Goal: Task Accomplishment & Management: Complete application form

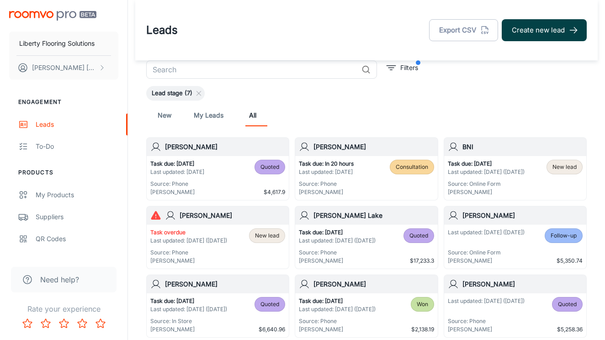
click at [549, 32] on button "Create new lead" at bounding box center [544, 30] width 85 height 22
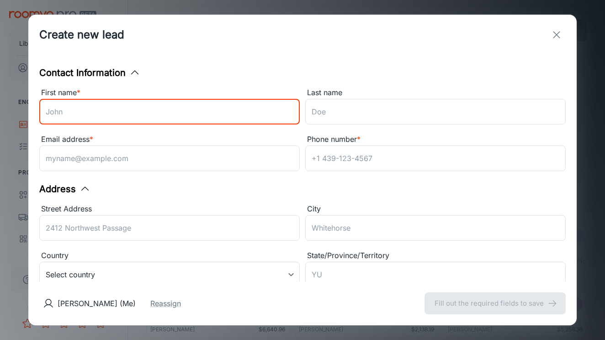
type input "l"
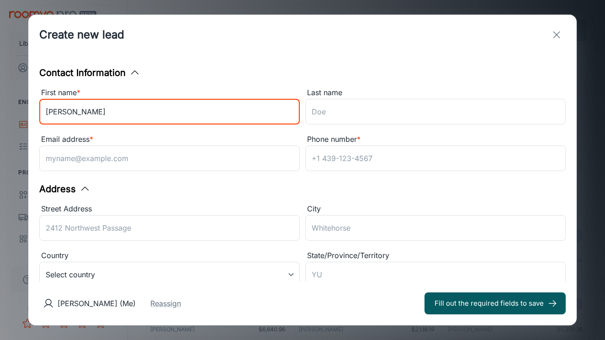
type input "[PERSON_NAME]"
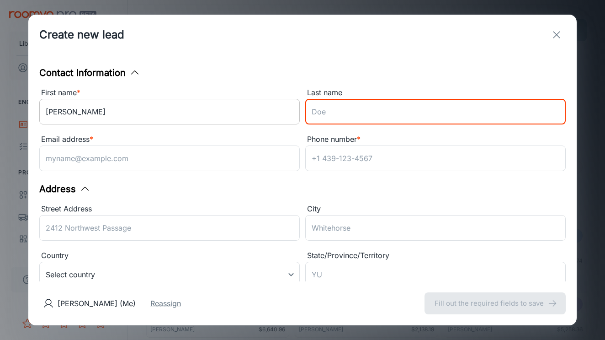
type input "l"
type input "[PERSON_NAME]"
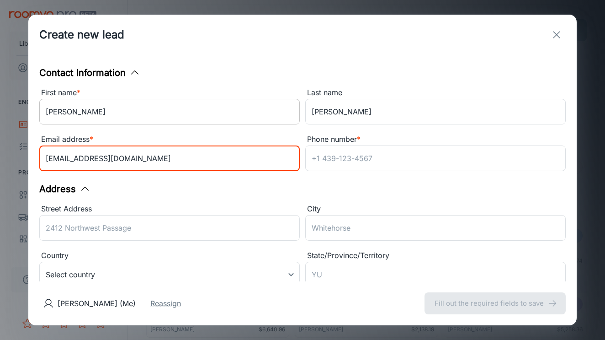
type input "[EMAIL_ADDRESS][DOMAIN_NAME]"
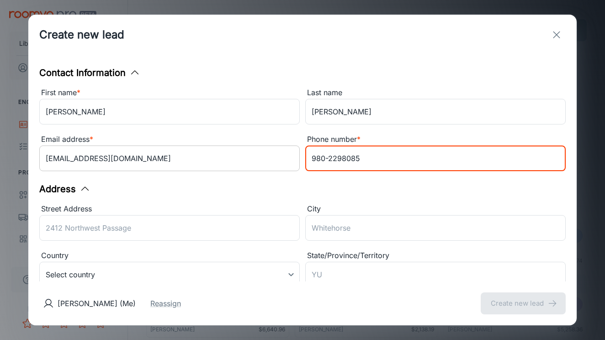
scroll to position [86, 0]
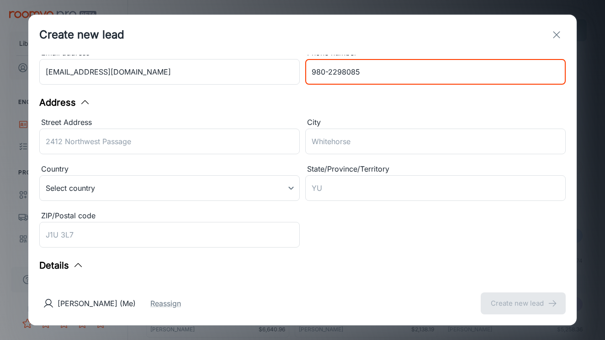
type input "980-2298085"
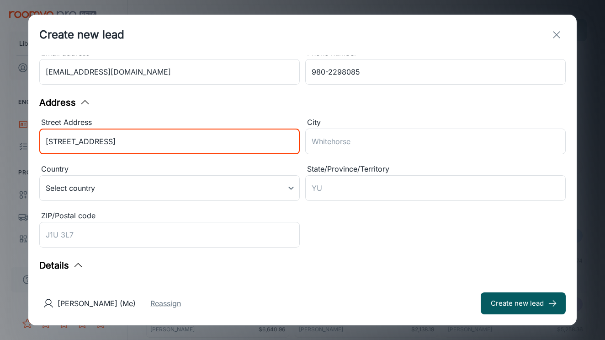
type input "[STREET_ADDRESS]"
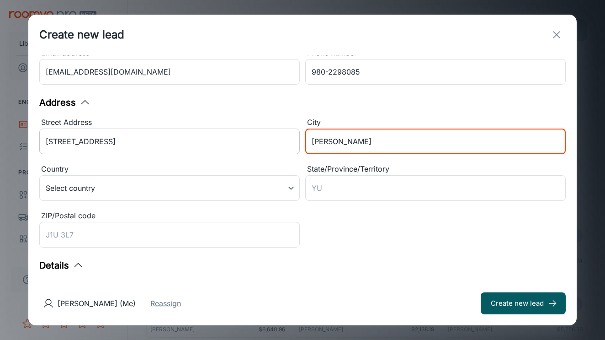
type input "[PERSON_NAME]"
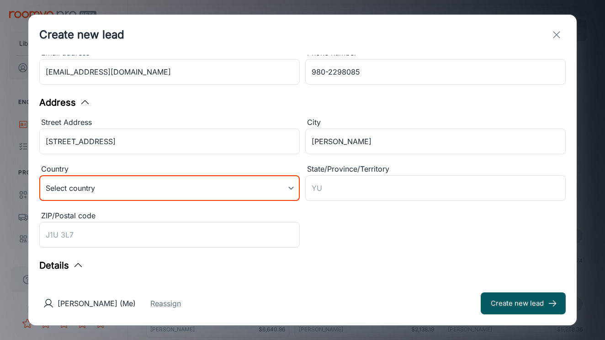
click at [136, 184] on body "Liberty Flooring Solutions [PERSON_NAME] Engagement Leads To-do Products My Pro…" at bounding box center [302, 170] width 605 height 340
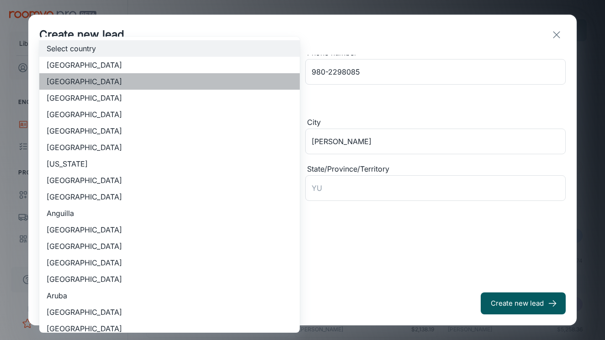
click at [129, 79] on li "[GEOGRAPHIC_DATA]" at bounding box center [169, 81] width 260 height 16
type input "US"
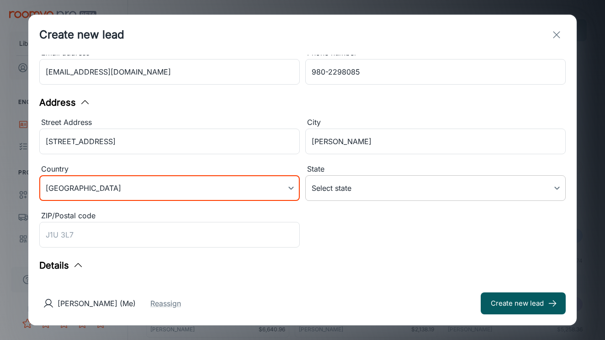
click at [354, 193] on body "Liberty Flooring Solutions [PERSON_NAME] Engagement Leads To-do Products My Pro…" at bounding box center [302, 170] width 605 height 340
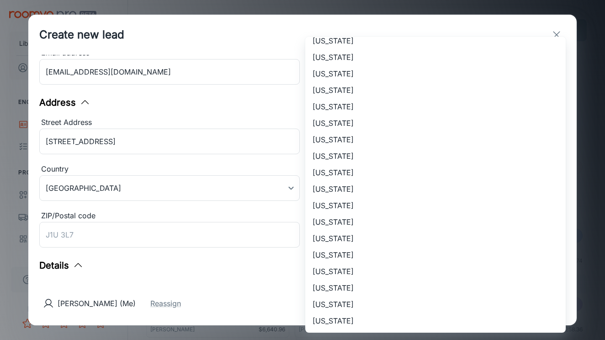
scroll to position [567, 0]
click at [366, 45] on li "[US_STATE]" at bounding box center [435, 40] width 260 height 16
type input "[US_STATE]"
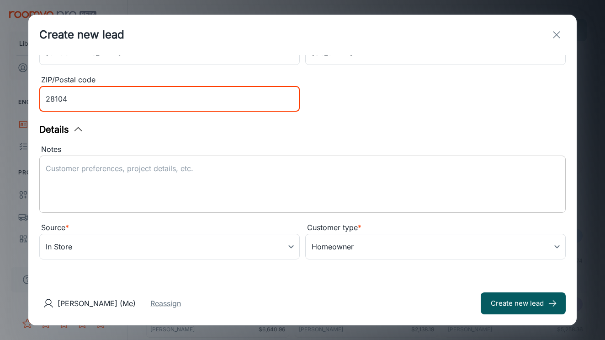
scroll to position [222, 0]
type input "28104"
click at [177, 181] on textarea "Notes" at bounding box center [303, 184] width 514 height 42
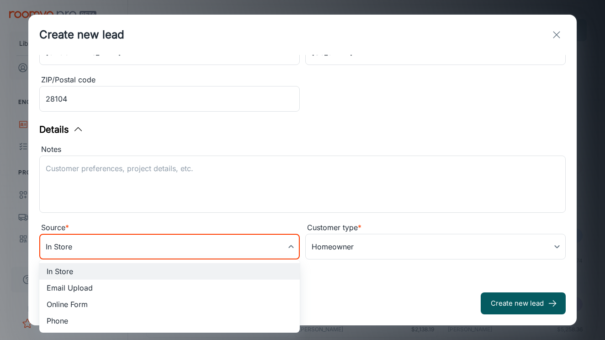
click at [175, 249] on body "Liberty Flooring Solutions [PERSON_NAME] Engagement Leads To-do Products My Pro…" at bounding box center [302, 170] width 605 height 340
click at [139, 284] on li "Email Upload" at bounding box center [169, 287] width 260 height 16
type input "email_upload"
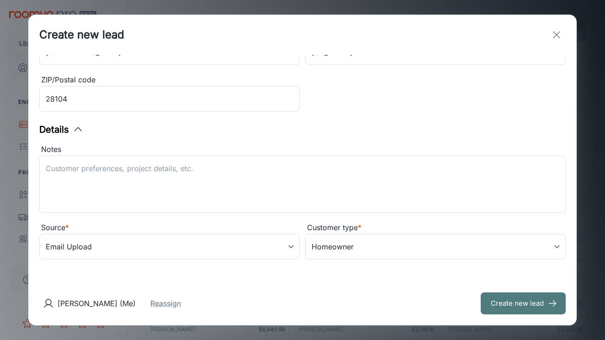
click at [514, 296] on button "Create new lead" at bounding box center [523, 303] width 85 height 22
type input "in_store"
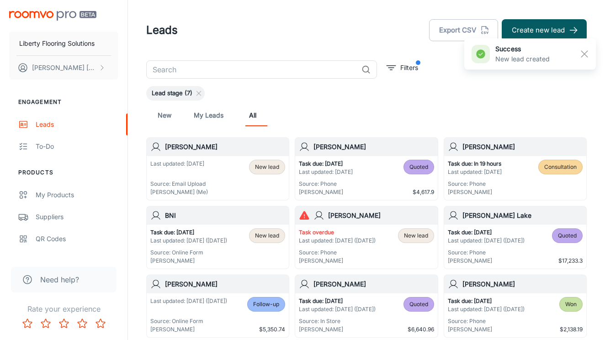
click at [207, 161] on div "Last updated: [DATE] Source: Email Upload [PERSON_NAME] (Me) New lead" at bounding box center [217, 177] width 135 height 37
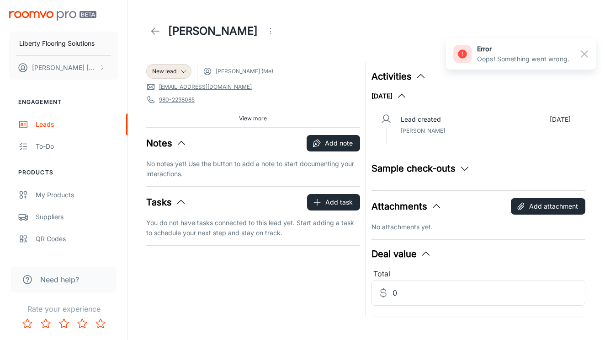
click at [223, 69] on span "[PERSON_NAME] (Me)" at bounding box center [245, 71] width 58 height 8
click at [210, 71] on icon at bounding box center [207, 71] width 9 height 9
click at [262, 115] on span "View more" at bounding box center [253, 118] width 28 height 8
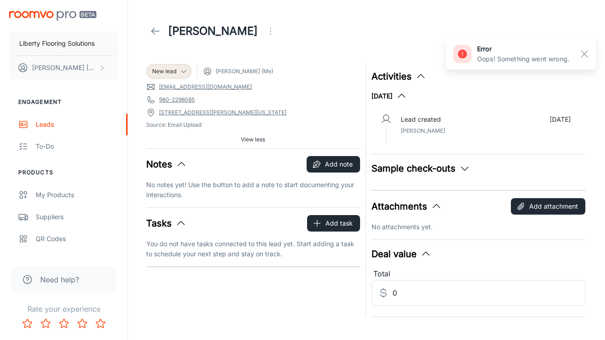
click at [270, 29] on circle "Open menu" at bounding box center [270, 28] width 1 height 1
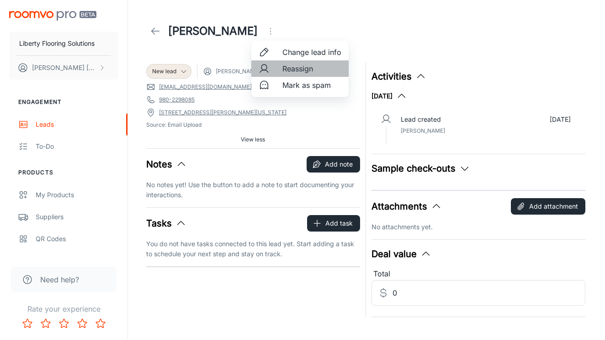
click at [290, 64] on span "Reassign" at bounding box center [311, 68] width 59 height 11
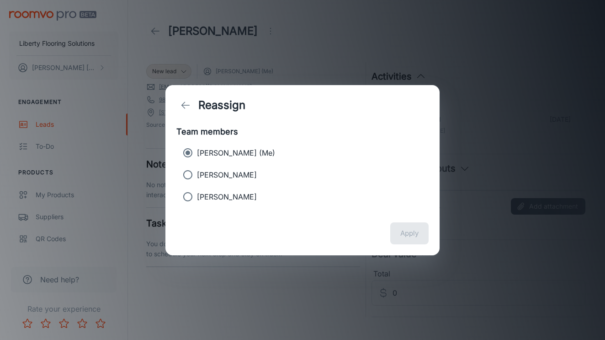
click at [225, 175] on p "[PERSON_NAME]" at bounding box center [227, 174] width 60 height 11
click at [197, 175] on input "[PERSON_NAME]" at bounding box center [188, 174] width 18 height 18
radio input "true"
radio input "false"
click at [415, 230] on button "Apply" at bounding box center [409, 233] width 38 height 22
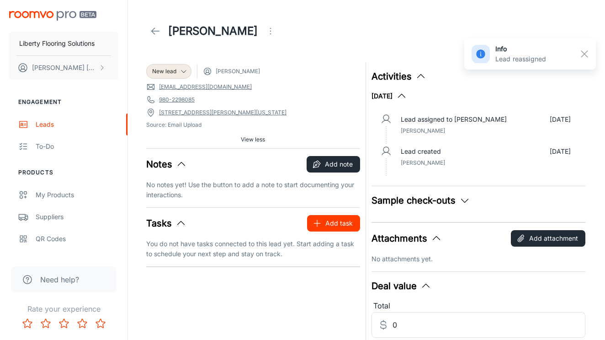
click at [320, 222] on icon "button" at bounding box center [317, 222] width 9 height 9
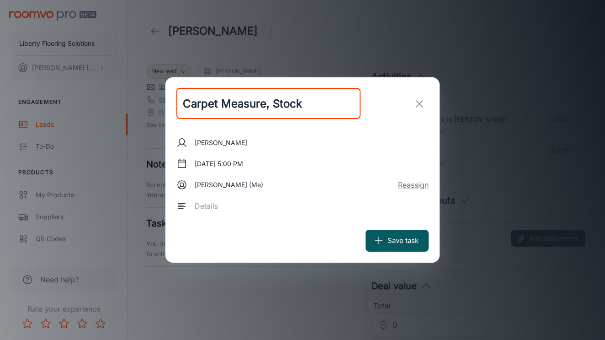
type input "Carpet Measure, Stock"
click at [271, 161] on div "[DATE] 5:00 PM" at bounding box center [302, 163] width 252 height 16
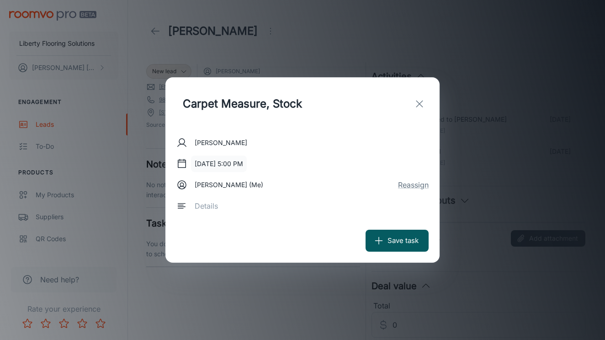
click at [217, 166] on button "[DATE] 5:00 PM" at bounding box center [219, 163] width 56 height 16
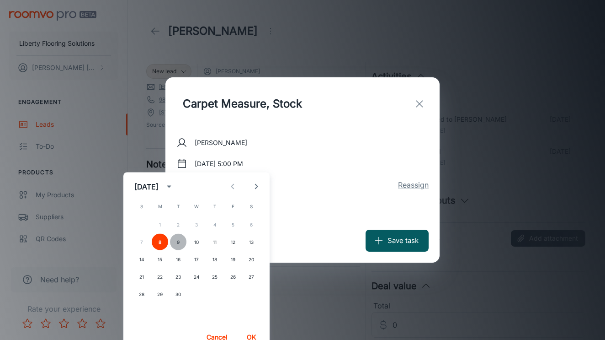
click at [174, 239] on button "9" at bounding box center [178, 242] width 16 height 16
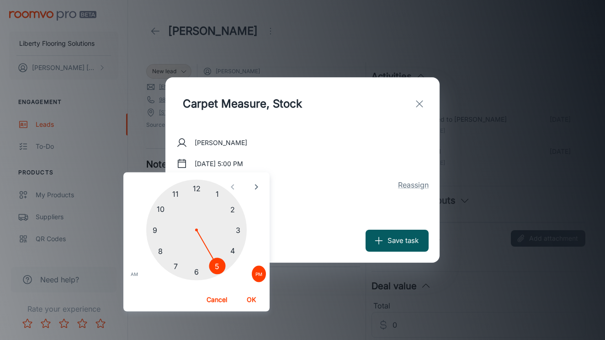
click at [161, 201] on div at bounding box center [196, 230] width 101 height 101
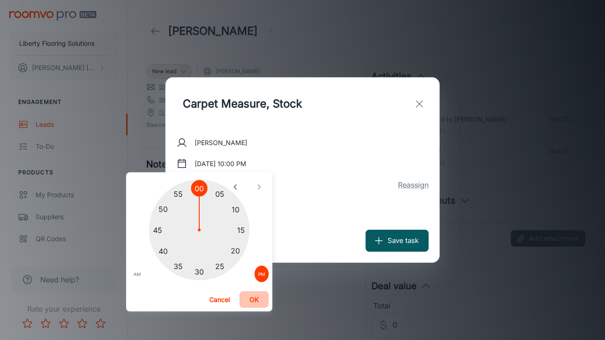
click at [250, 299] on button "OK" at bounding box center [253, 299] width 29 height 16
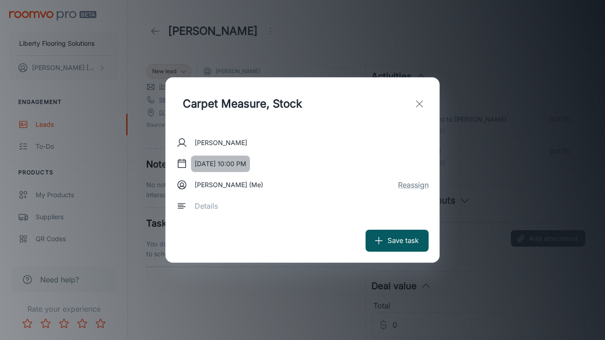
click at [250, 165] on button "[DATE] 10:00 PM" at bounding box center [220, 163] width 59 height 16
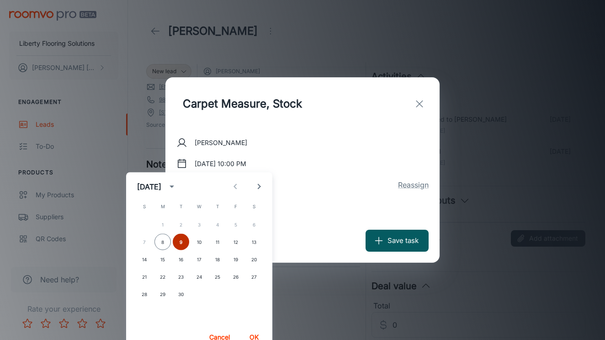
click at [179, 240] on button "9" at bounding box center [181, 242] width 16 height 16
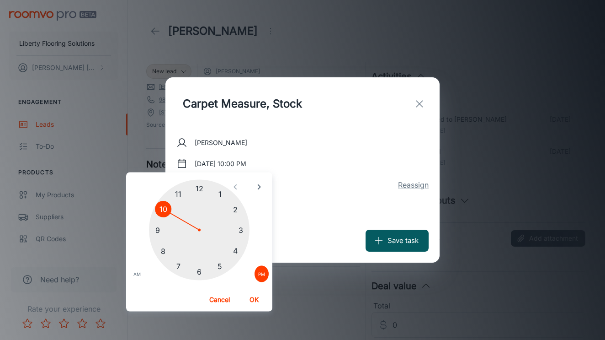
click at [140, 273] on span "AM" at bounding box center [136, 273] width 7 height 9
click at [251, 301] on button "OK" at bounding box center [254, 299] width 29 height 16
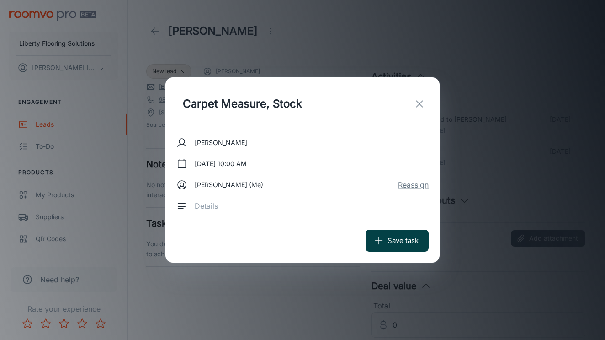
click at [403, 242] on button "Save task" at bounding box center [397, 240] width 63 height 22
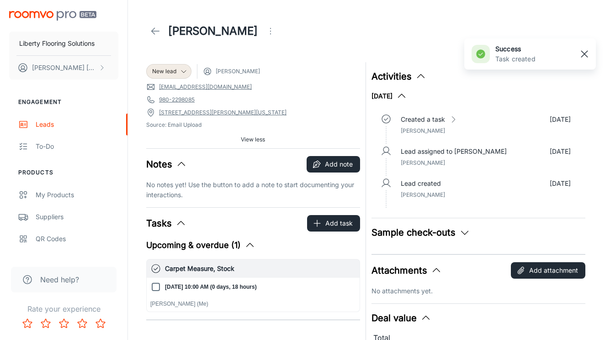
click at [587, 55] on rect "button" at bounding box center [584, 53] width 11 height 11
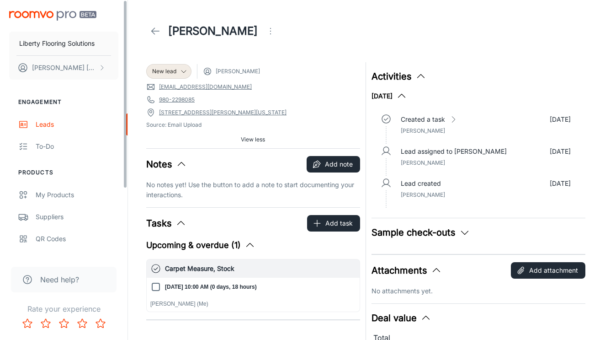
click at [34, 17] on img "scrollable content" at bounding box center [52, 16] width 87 height 10
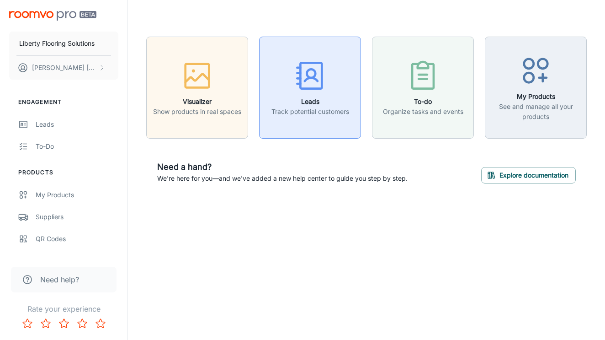
click at [277, 72] on div "button" at bounding box center [310, 77] width 78 height 38
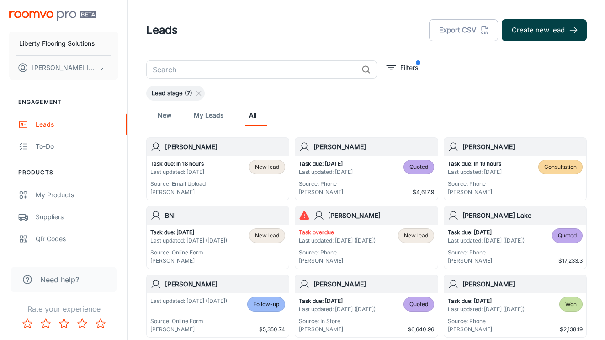
click at [561, 28] on button "Create new lead" at bounding box center [544, 30] width 85 height 22
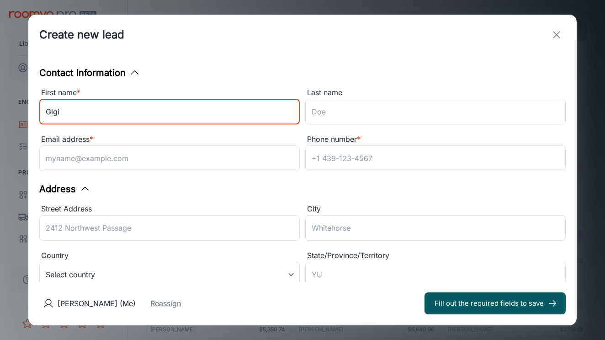
type input "Gigi"
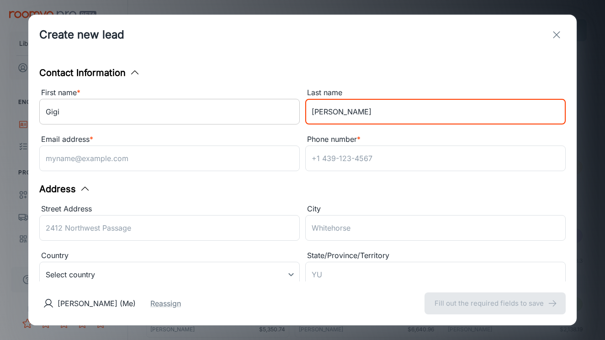
type input "[PERSON_NAME]"
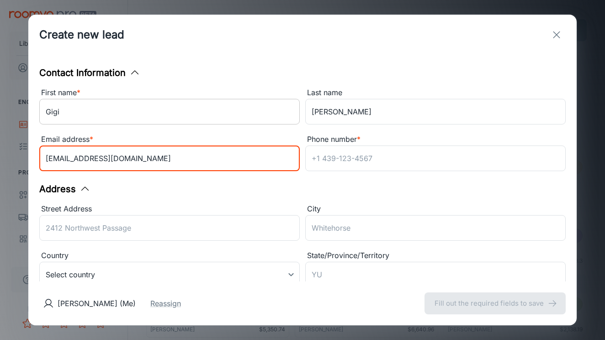
type input "[EMAIL_ADDRESS][DOMAIN_NAME]"
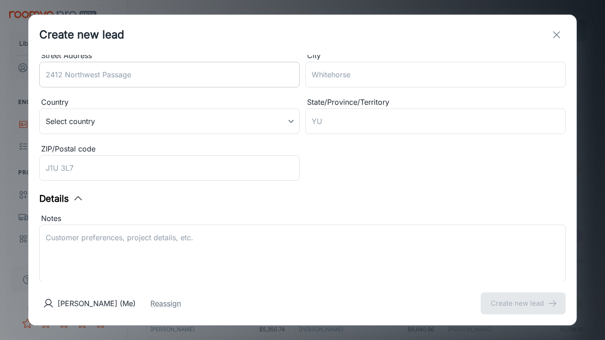
scroll to position [87, 0]
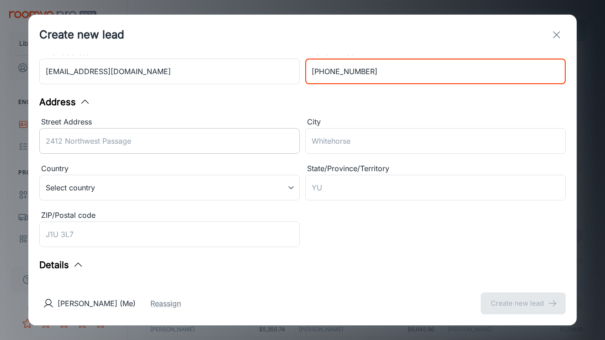
type input "[PHONE_NUMBER]"
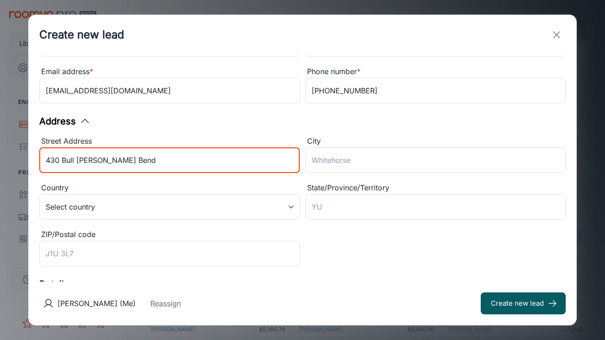
scroll to position [50, 0]
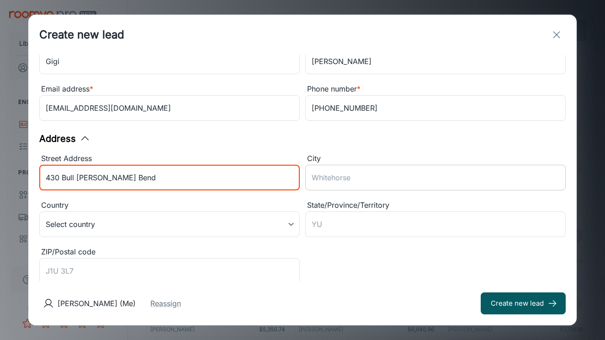
type input "430 Bull [PERSON_NAME] Bend"
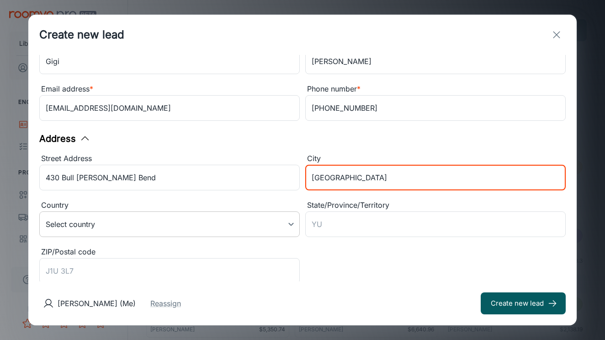
type input "[GEOGRAPHIC_DATA]"
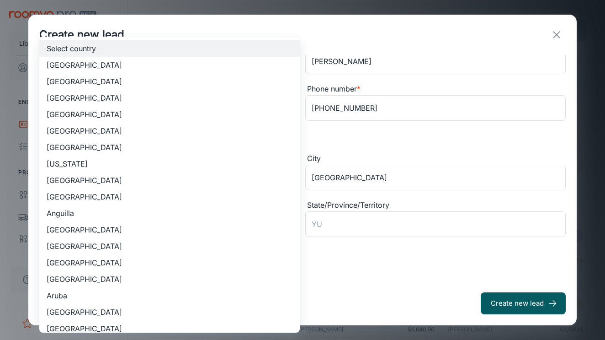
click at [226, 212] on body "Liberty Flooring Solutions [PERSON_NAME] Engagement Leads To-do Products My Pro…" at bounding box center [302, 170] width 605 height 340
click at [164, 81] on li "[GEOGRAPHIC_DATA]" at bounding box center [169, 81] width 260 height 16
type input "US"
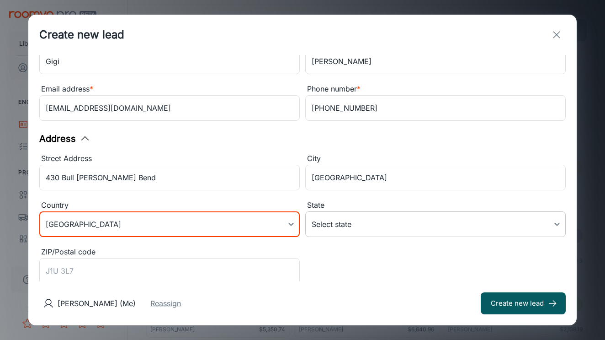
click at [361, 222] on body "Liberty Flooring Solutions [PERSON_NAME] Engagement Leads To-do Products My Pro…" at bounding box center [302, 170] width 605 height 340
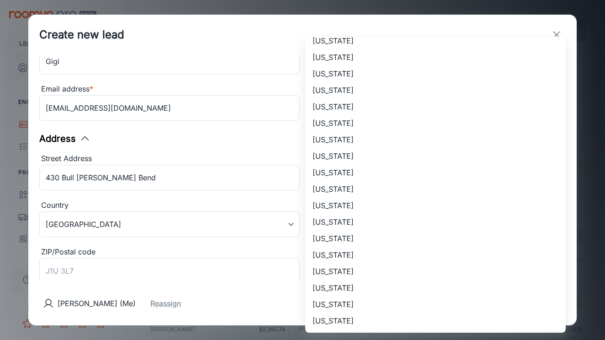
scroll to position [567, 0]
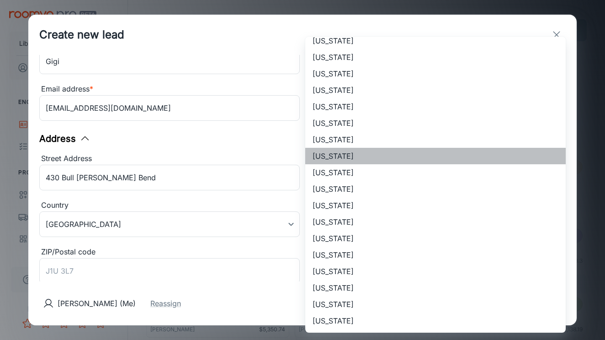
click at [365, 158] on li "[US_STATE]" at bounding box center [435, 156] width 260 height 16
type input "[US_STATE]"
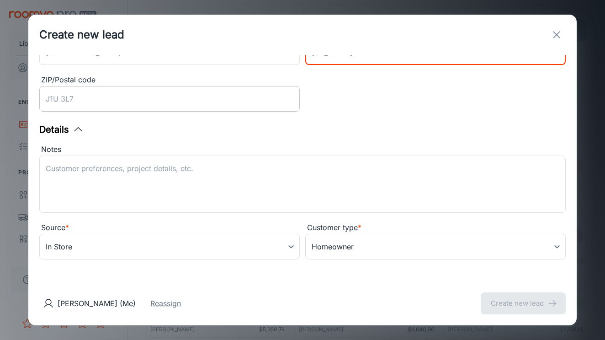
scroll to position [222, 0]
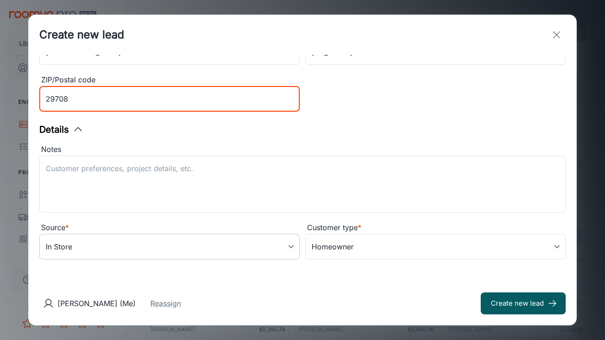
type input "29708"
click at [227, 244] on body "Liberty Flooring Solutions [PERSON_NAME] Engagement Leads To-do Products My Pro…" at bounding box center [302, 170] width 605 height 340
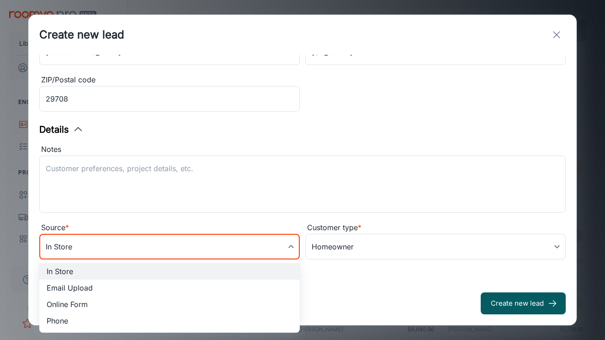
click at [101, 315] on li "Phone" at bounding box center [169, 320] width 260 height 16
type input "phone"
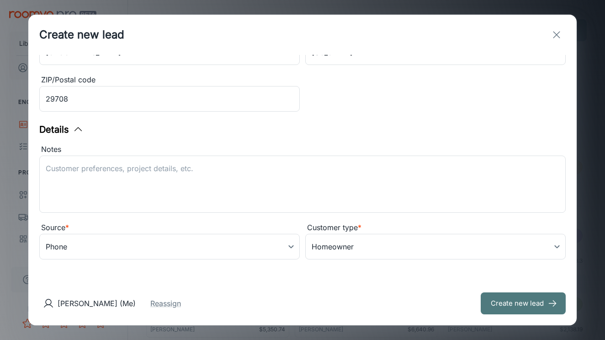
click at [494, 301] on button "Create new lead" at bounding box center [523, 303] width 85 height 22
type input "in_store"
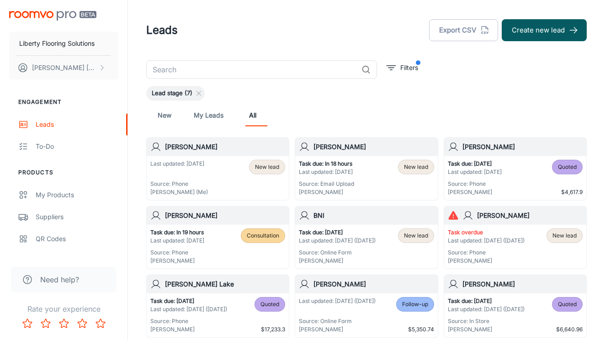
click at [209, 161] on div "Last updated: [DATE] Source: Phone [PERSON_NAME] (Me) New lead" at bounding box center [217, 177] width 135 height 37
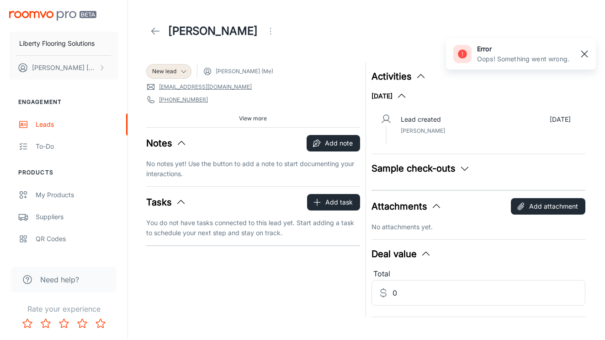
click at [587, 53] on rect "button" at bounding box center [584, 53] width 11 height 11
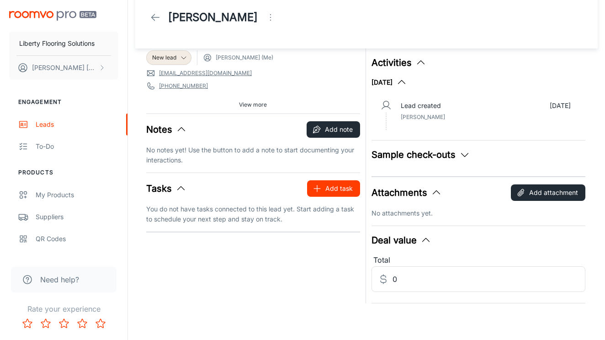
scroll to position [14, 0]
click at [319, 185] on icon "button" at bounding box center [317, 188] width 9 height 9
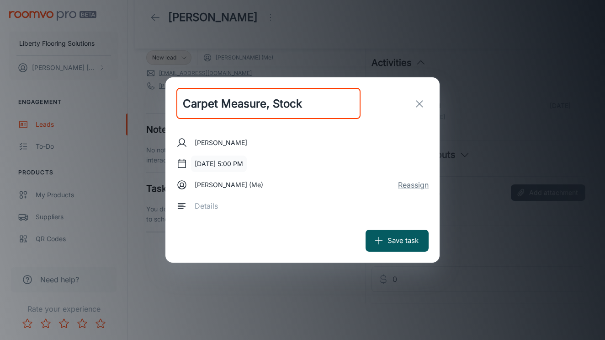
type input "Carpet Measure, Stock"
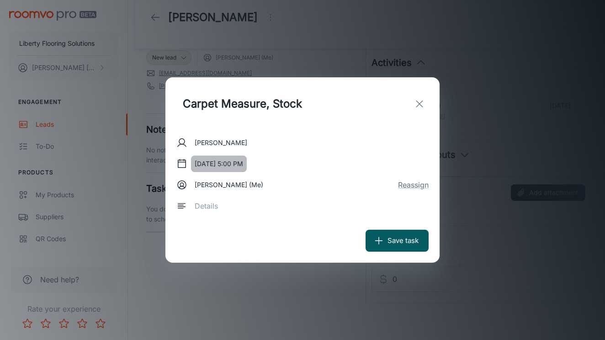
click at [205, 157] on button "[DATE] 5:00 PM" at bounding box center [219, 163] width 56 height 16
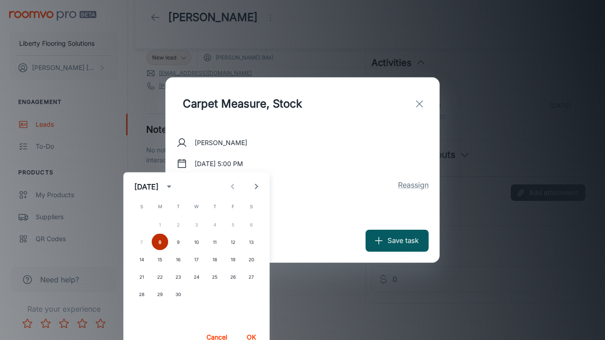
click at [156, 243] on button "8" at bounding box center [160, 242] width 16 height 16
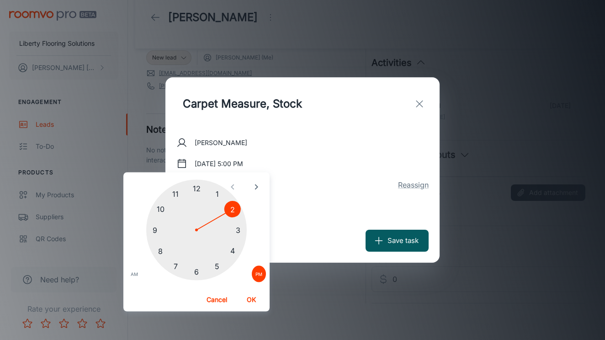
click at [233, 209] on div at bounding box center [196, 230] width 101 height 101
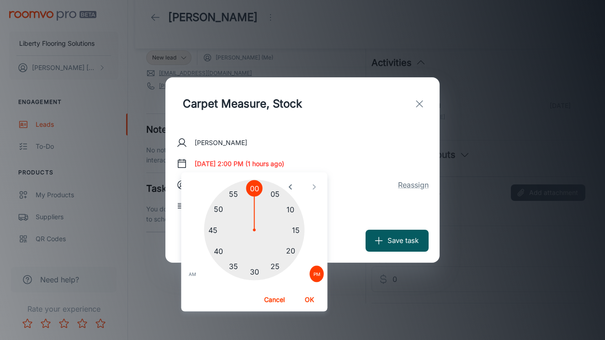
click at [255, 271] on div at bounding box center [254, 230] width 101 height 101
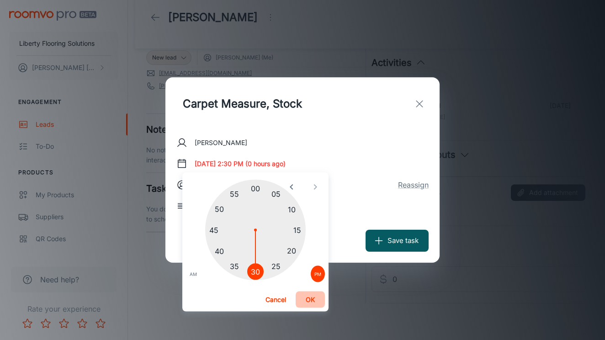
click at [311, 297] on button "OK" at bounding box center [310, 299] width 29 height 16
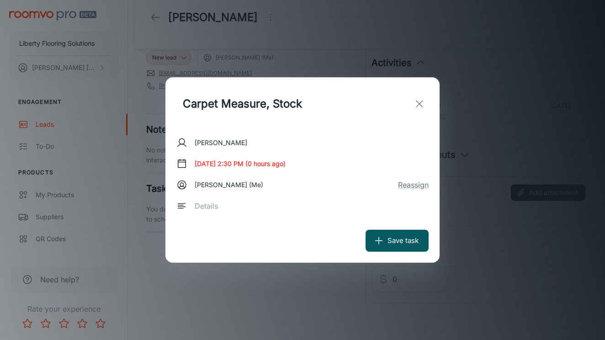
click at [268, 213] on div "x ​" at bounding box center [308, 206] width 240 height 26
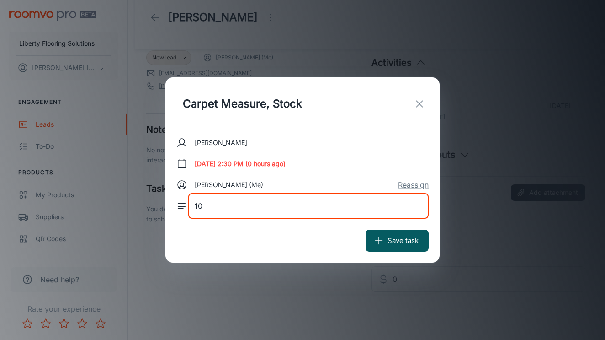
type textarea "1"
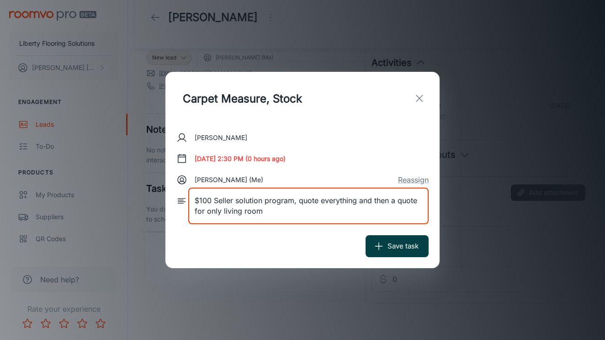
click at [409, 250] on button "Save task" at bounding box center [397, 246] width 63 height 22
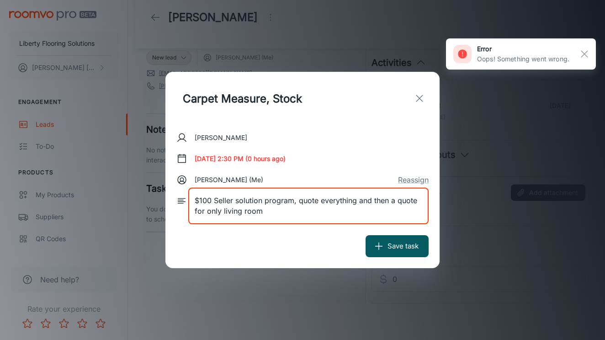
click at [336, 205] on textarea "$100 Seller solution program, quote everything and then a quote for only living…" at bounding box center [309, 205] width 228 height 21
drag, startPoint x: 308, startPoint y: 213, endPoint x: 127, endPoint y: 200, distance: 182.0
click at [127, 201] on div "Carpet Measure, Stock ​ [PERSON_NAME] [DATE] 2:30 PM (0 hours ago) [PERSON_NAME…" at bounding box center [302, 170] width 605 height 340
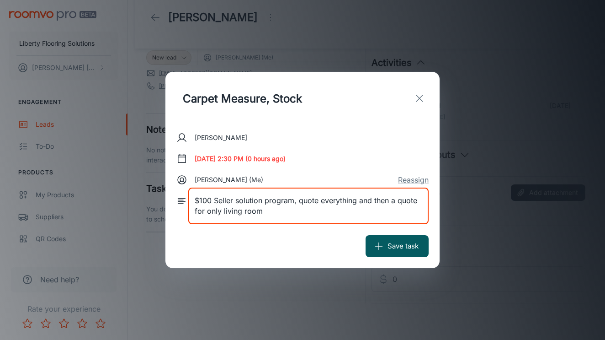
click at [262, 216] on textarea "$100 Seller solution program, quote everything and then a quote for only living…" at bounding box center [309, 205] width 228 height 21
drag, startPoint x: 266, startPoint y: 216, endPoint x: 298, endPoint y: 197, distance: 36.8
click at [298, 197] on textarea "$100 Seller solution program, quote everything and then a quote for only living…" at bounding box center [309, 205] width 228 height 21
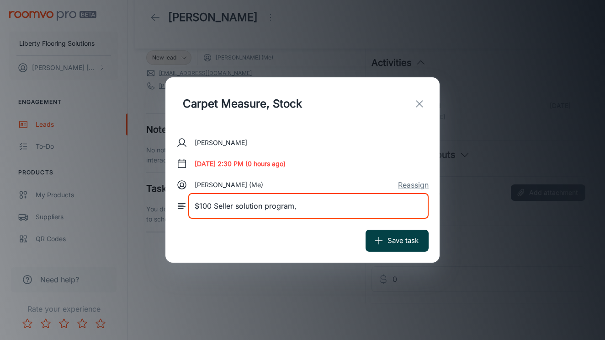
type textarea "$100 Seller solution program,"
click at [387, 240] on button "Save task" at bounding box center [397, 240] width 63 height 22
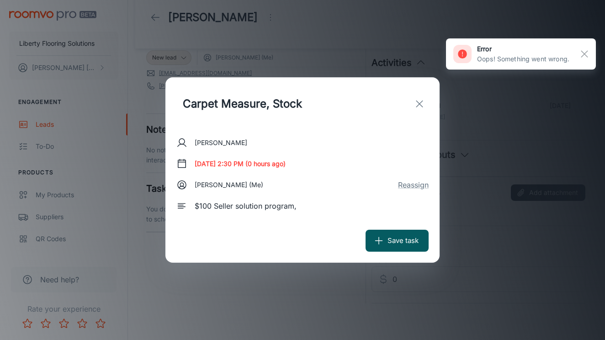
click at [595, 53] on div "error Oops! Something went wrong." at bounding box center [521, 53] width 150 height 31
click at [588, 50] on rect "button" at bounding box center [584, 53] width 11 height 11
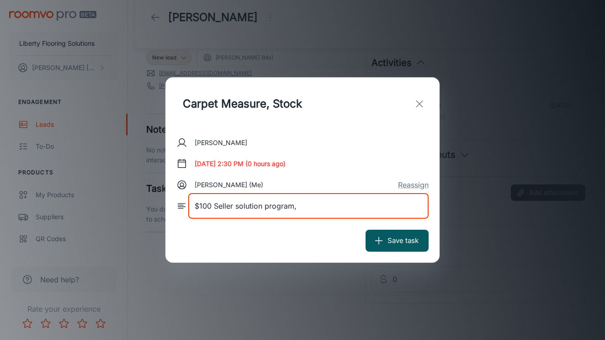
drag, startPoint x: 315, startPoint y: 207, endPoint x: 107, endPoint y: 175, distance: 210.9
click at [115, 180] on div "Carpet Measure, Stock ​ [PERSON_NAME] [DATE] 2:30 PM (0 hours ago) [PERSON_NAME…" at bounding box center [302, 170] width 605 height 340
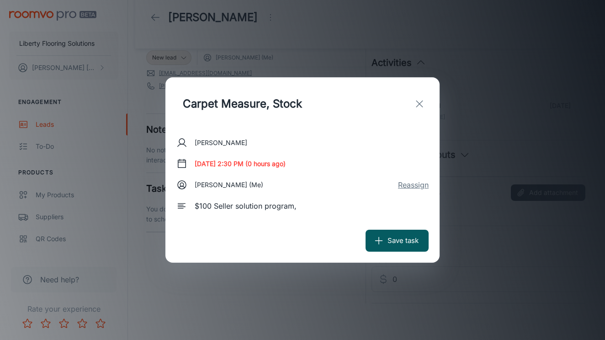
click at [402, 190] on button "Reassign" at bounding box center [413, 184] width 31 height 11
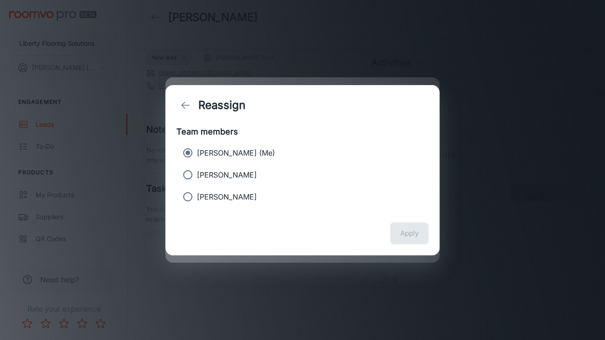
click at [206, 176] on p "[PERSON_NAME]" at bounding box center [227, 174] width 60 height 11
click at [197, 176] on input "[PERSON_NAME]" at bounding box center [188, 174] width 18 height 18
radio input "true"
radio input "false"
click at [399, 234] on button "Apply" at bounding box center [409, 233] width 38 height 22
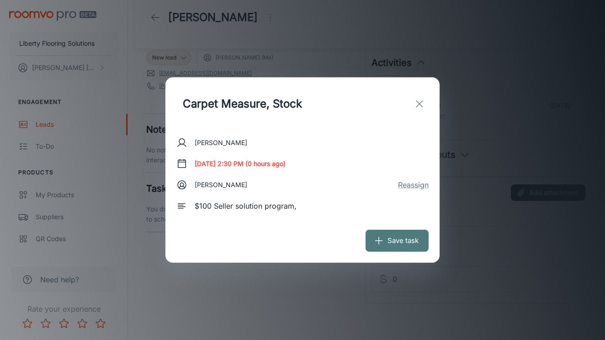
click at [399, 236] on button "Save task" at bounding box center [397, 240] width 63 height 22
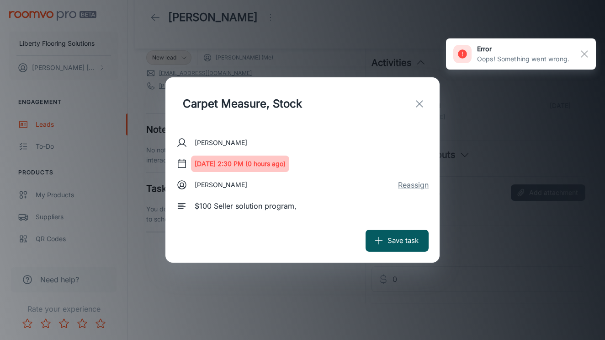
click at [289, 157] on button "[DATE] 2:30 PM (0 hours ago)" at bounding box center [240, 163] width 98 height 16
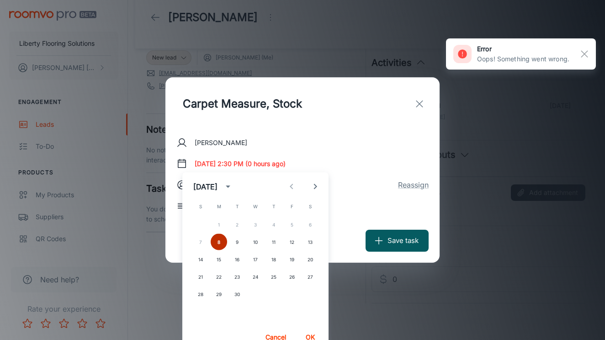
click at [216, 240] on button "8" at bounding box center [219, 242] width 16 height 16
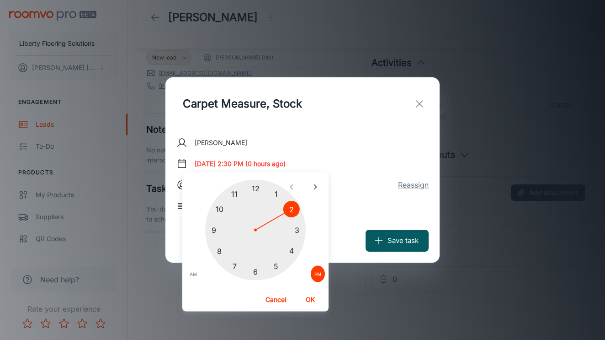
click at [299, 229] on div at bounding box center [255, 230] width 101 height 101
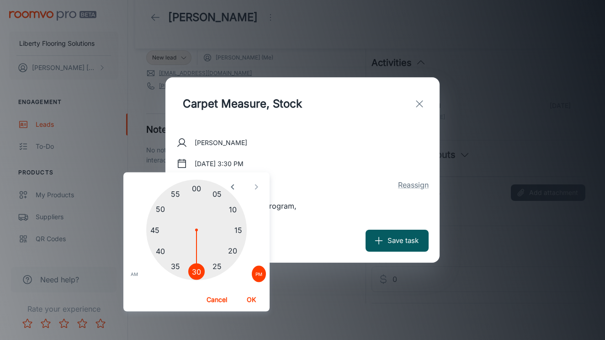
click at [253, 298] on button "OK" at bounding box center [251, 299] width 29 height 16
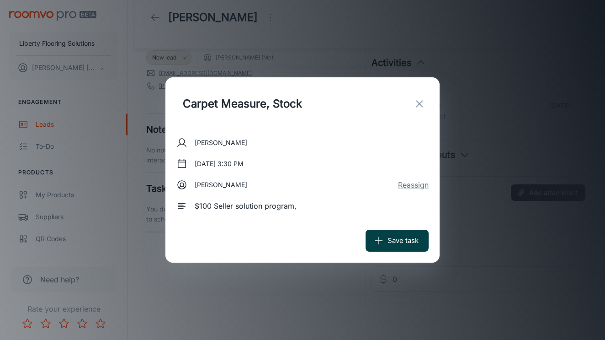
click at [378, 239] on icon "submit" at bounding box center [379, 240] width 10 height 10
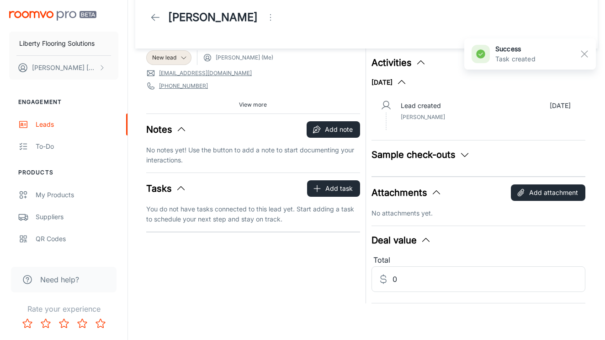
scroll to position [0, 0]
